Goal: Check status: Check status

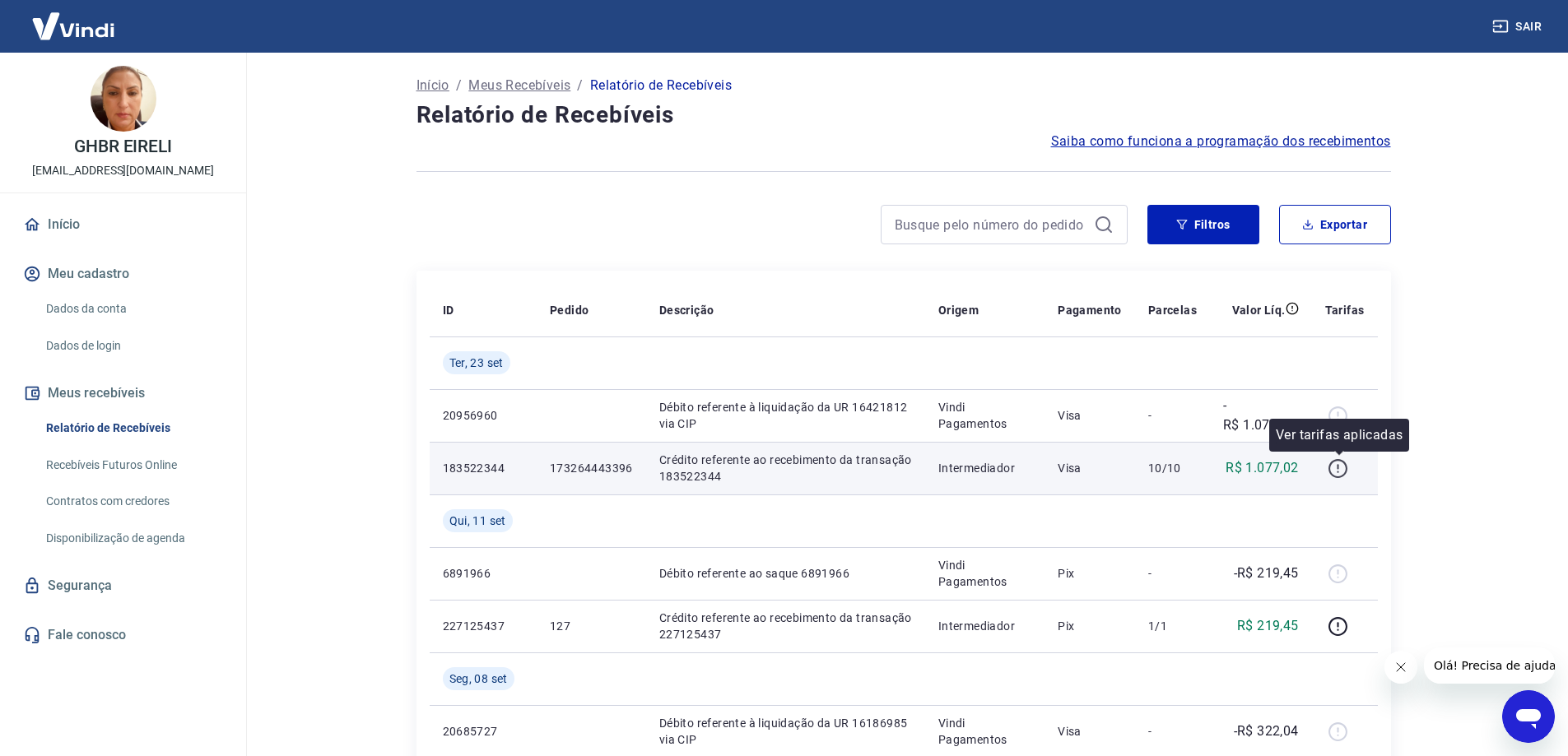
click at [1336, 468] on icon "button" at bounding box center [1337, 468] width 20 height 20
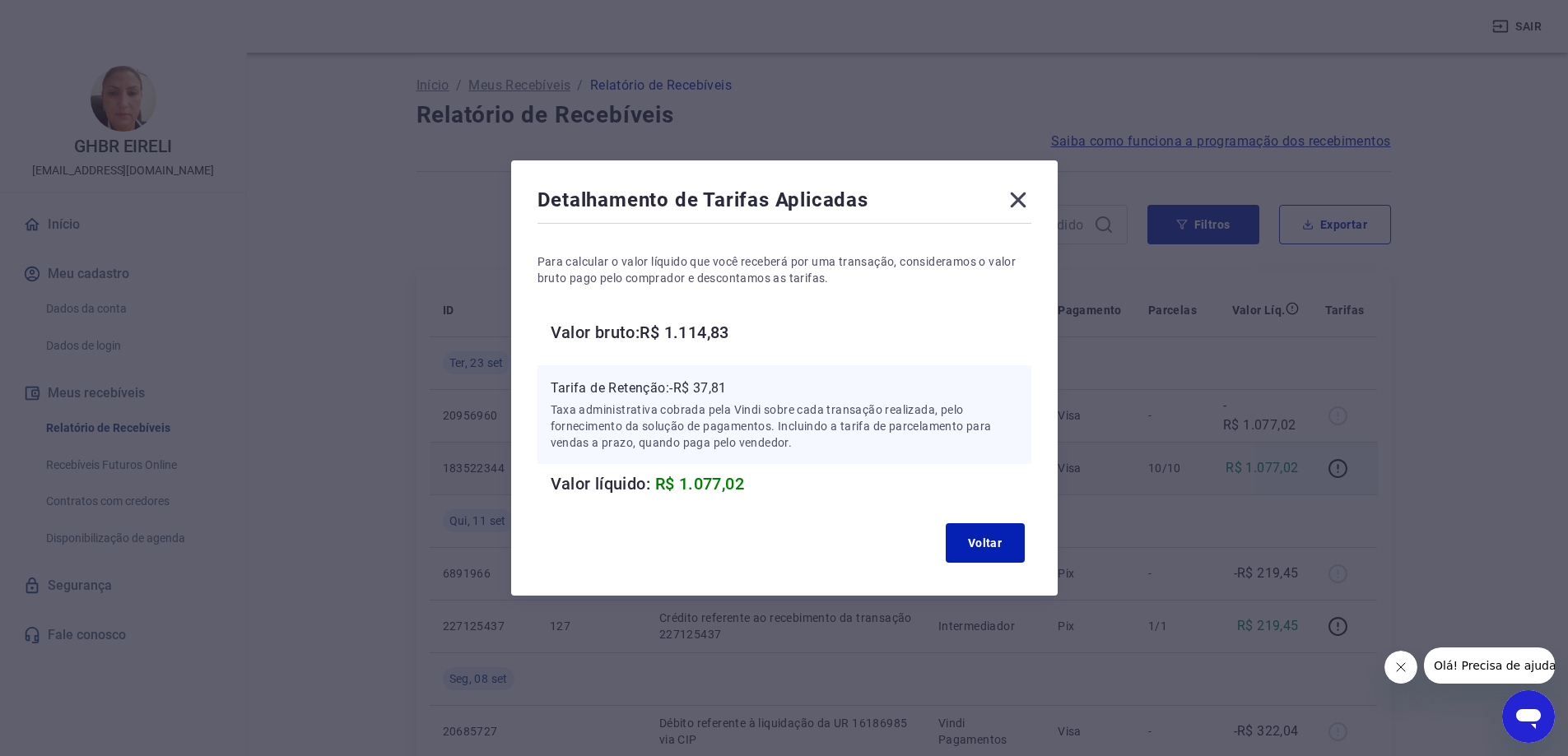
click at [1022, 207] on icon at bounding box center [1017, 199] width 26 height 26
